Goal: Navigation & Orientation: Find specific page/section

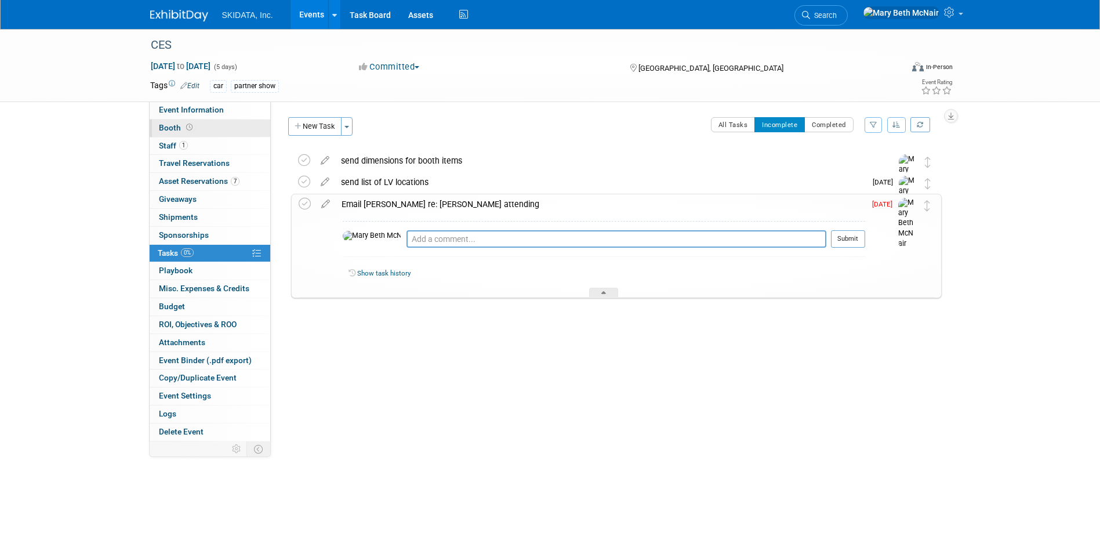
click at [168, 131] on span "Booth" at bounding box center [177, 127] width 36 height 9
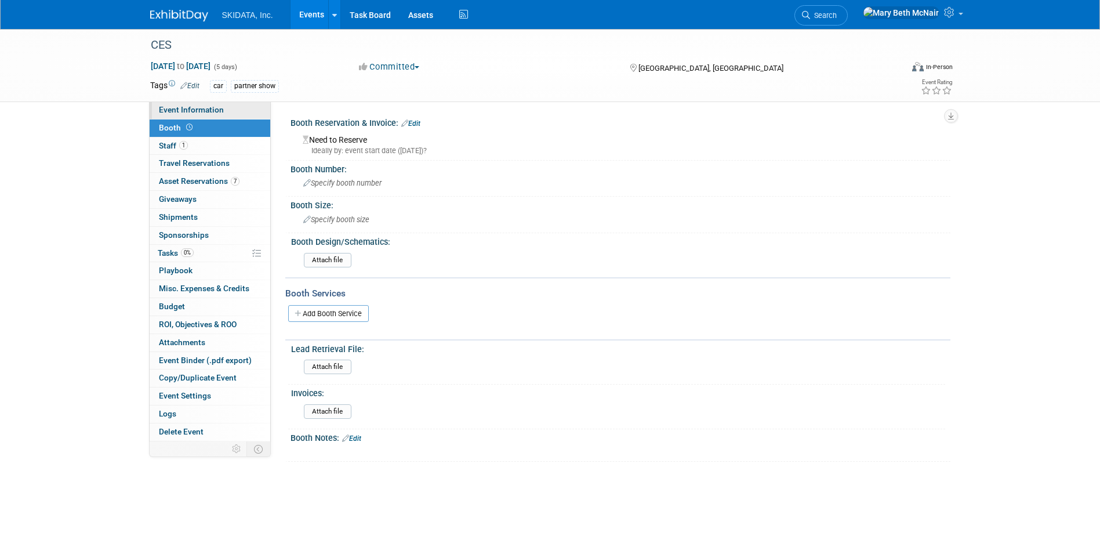
click at [162, 115] on link "Event Information" at bounding box center [210, 109] width 121 height 17
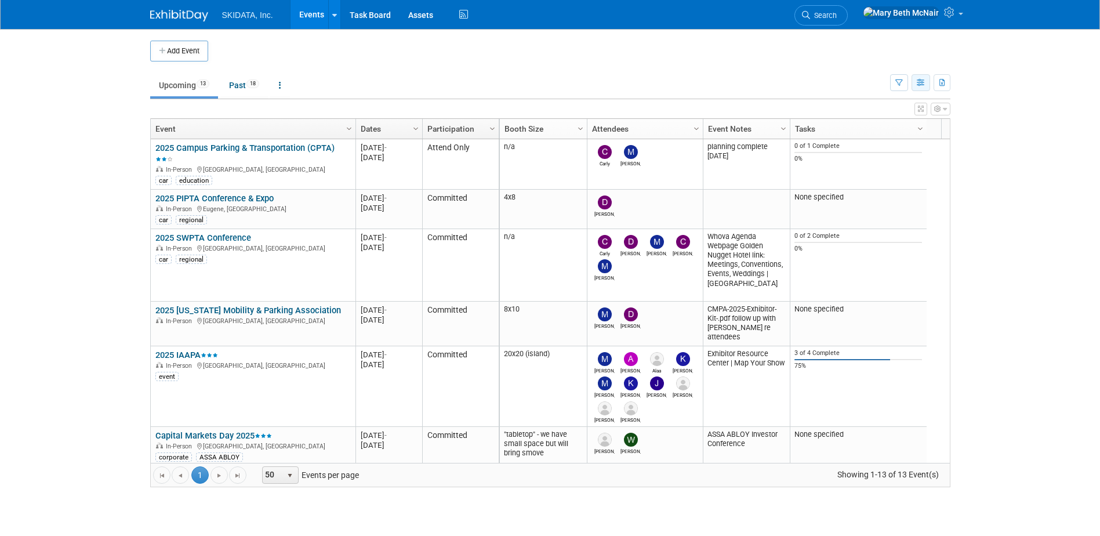
click at [925, 84] on icon "button" at bounding box center [921, 83] width 9 height 8
click at [864, 153] on link "Calendar View" at bounding box center [872, 159] width 97 height 16
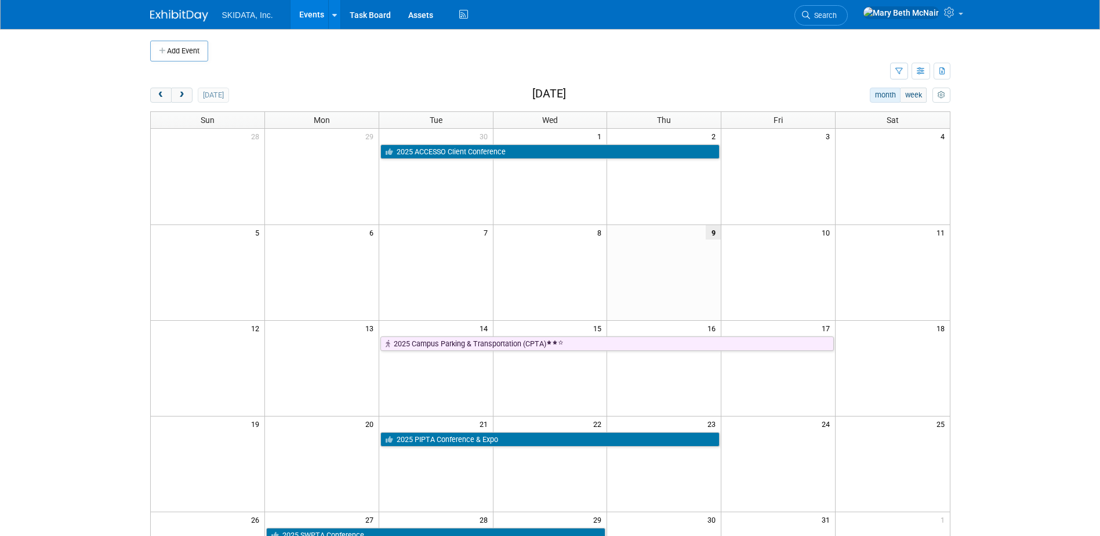
click at [329, 171] on td at bounding box center [321, 177] width 114 height 96
